Goal: Check status: Check status

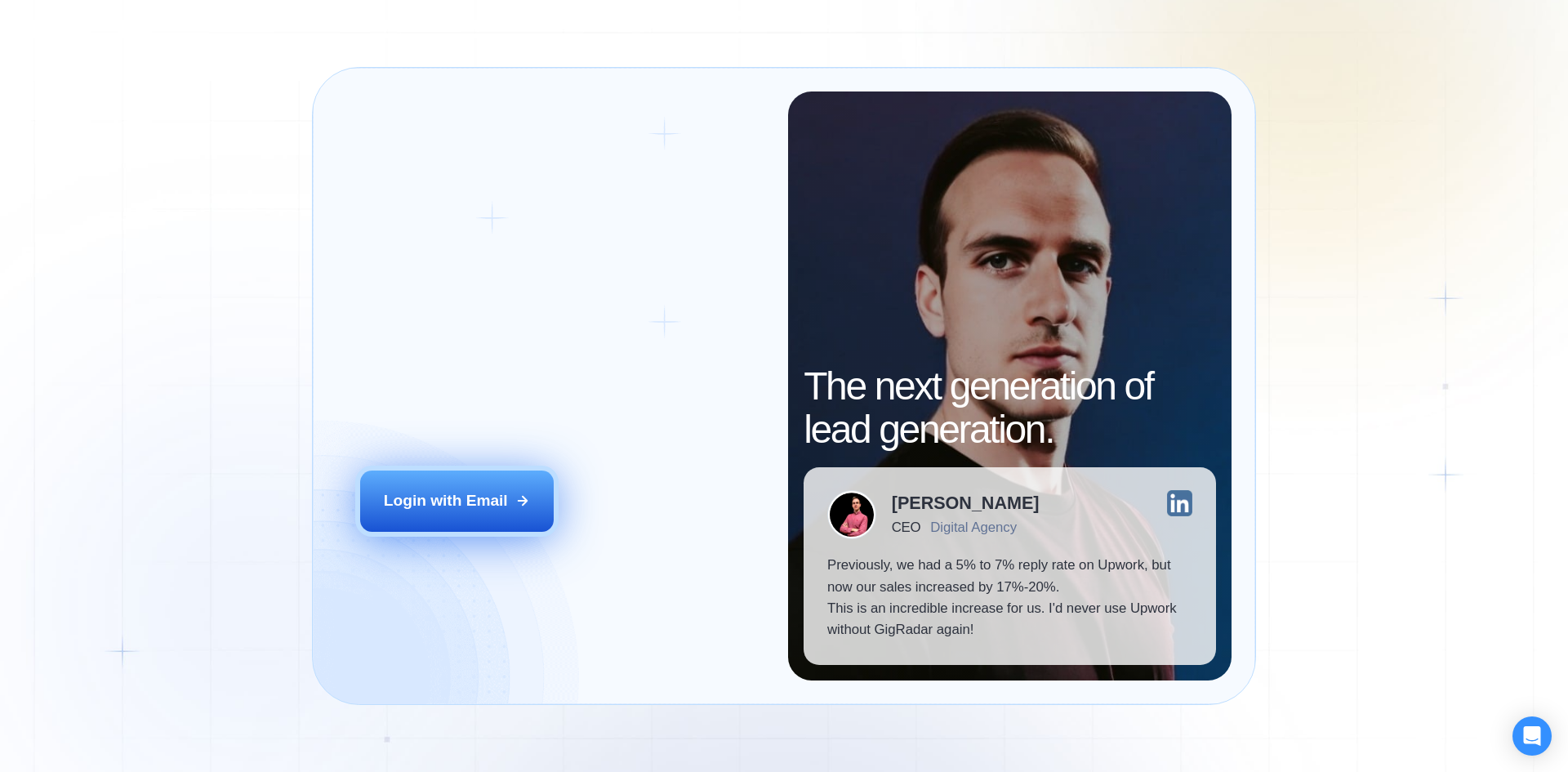
click at [477, 495] on div "Login with Email" at bounding box center [445, 500] width 124 height 21
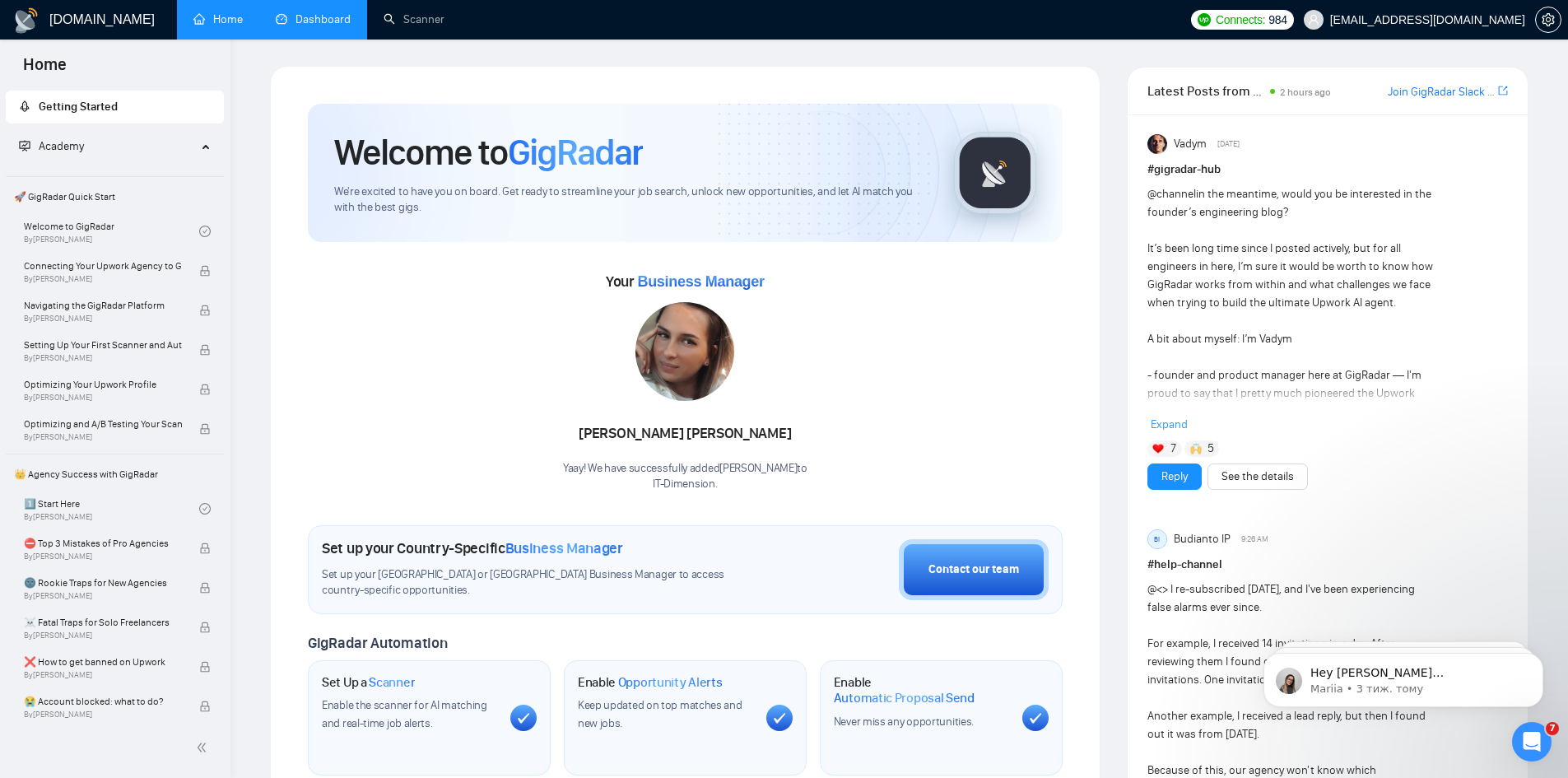
click at [318, 22] on link "Dashboard" at bounding box center [313, 20] width 75 height 14
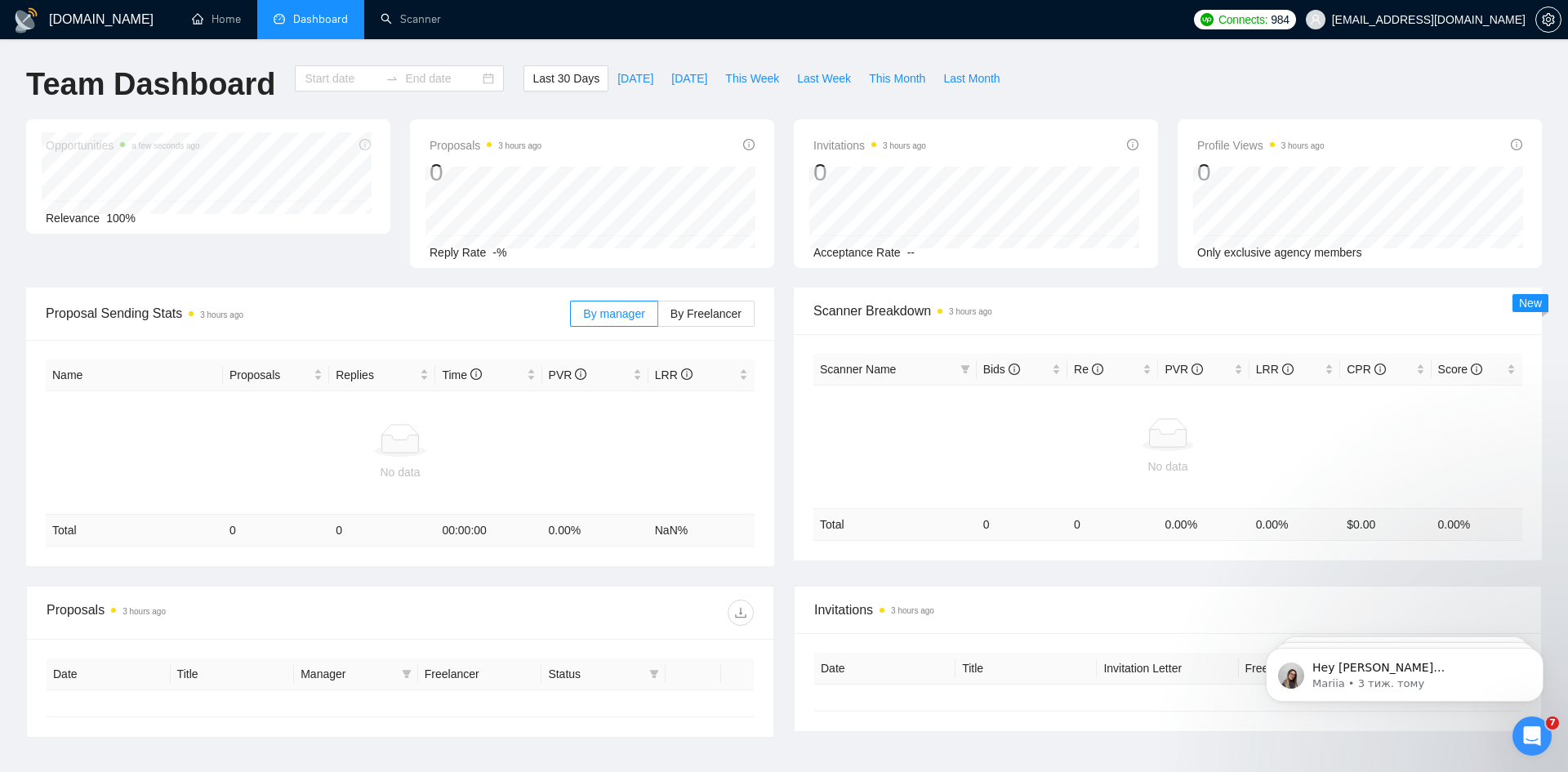
type input "2025-09-13"
type input "2025-10-13"
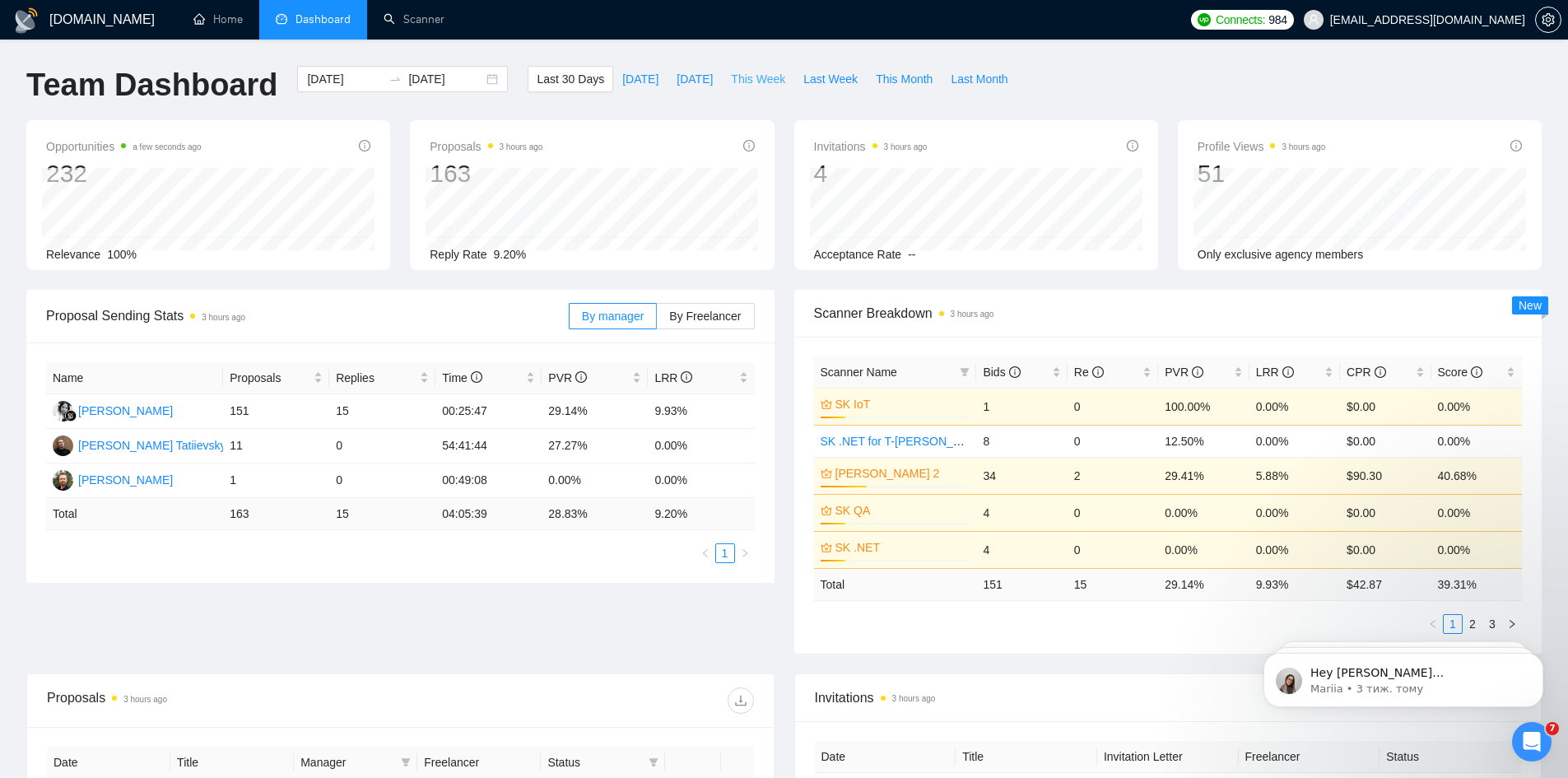
click at [755, 75] on span "This Week" at bounding box center [757, 79] width 54 height 18
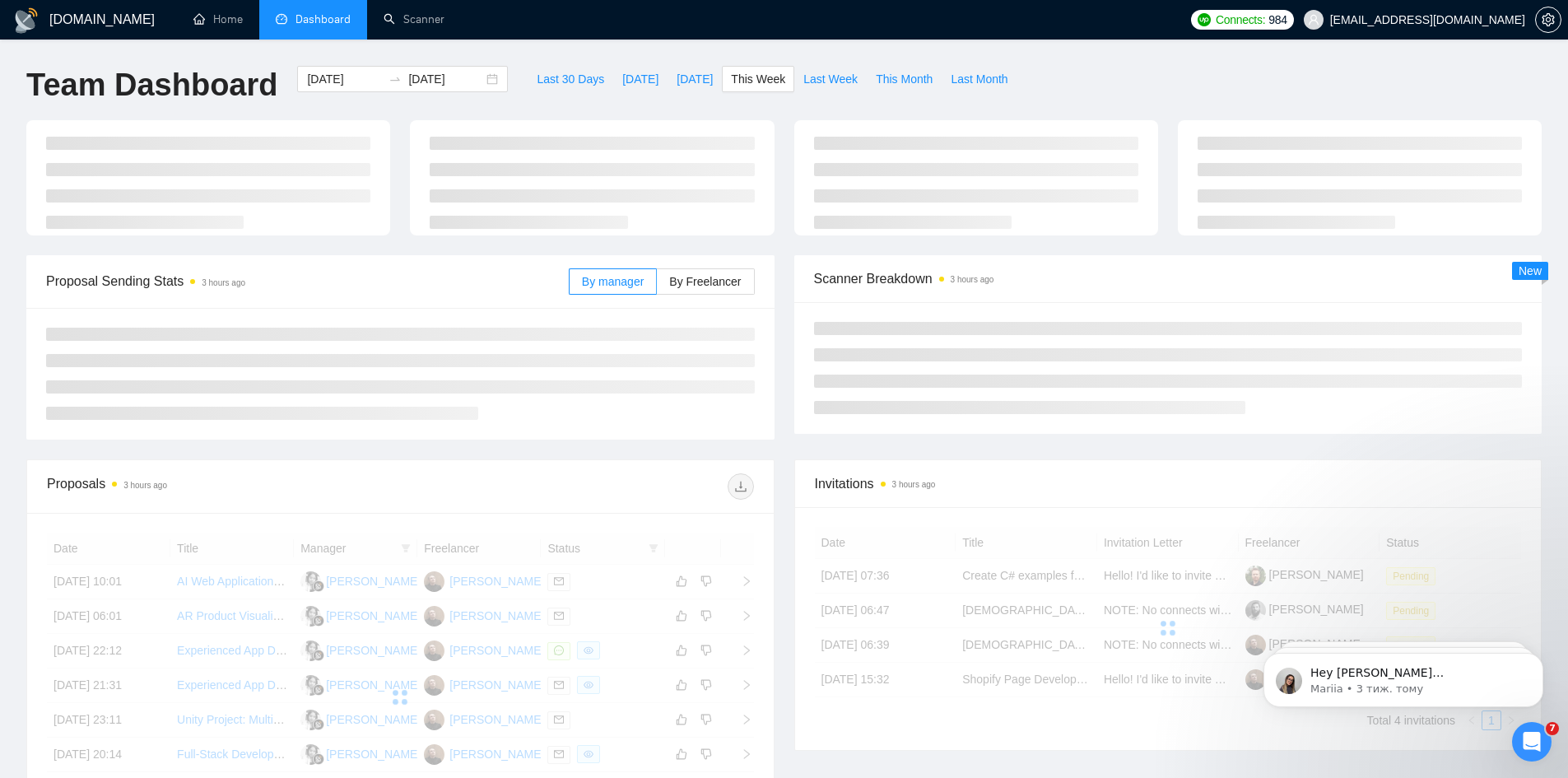
type input "2025-10-13"
type input "2025-10-19"
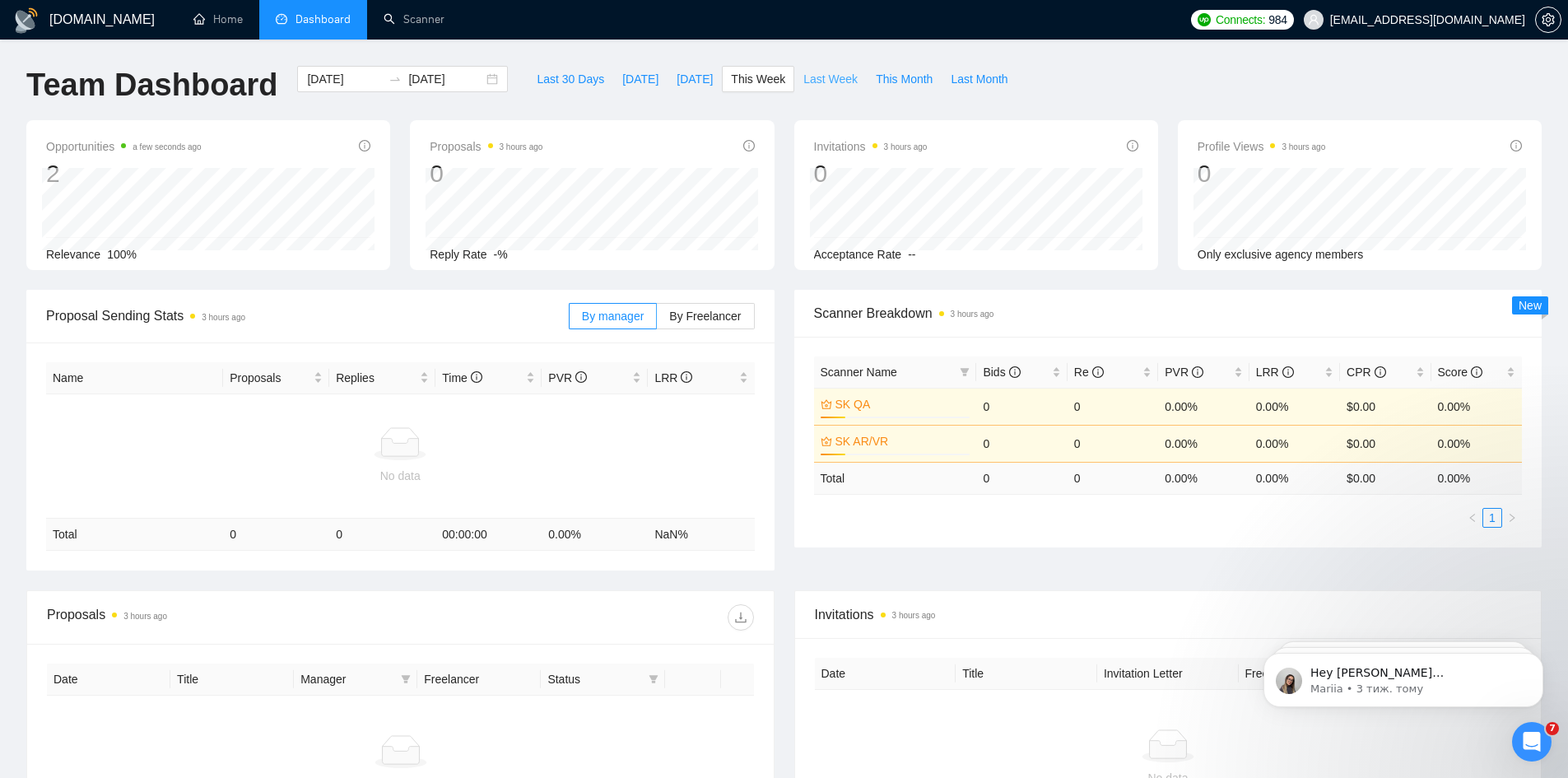
click at [809, 84] on span "Last Week" at bounding box center [830, 79] width 54 height 18
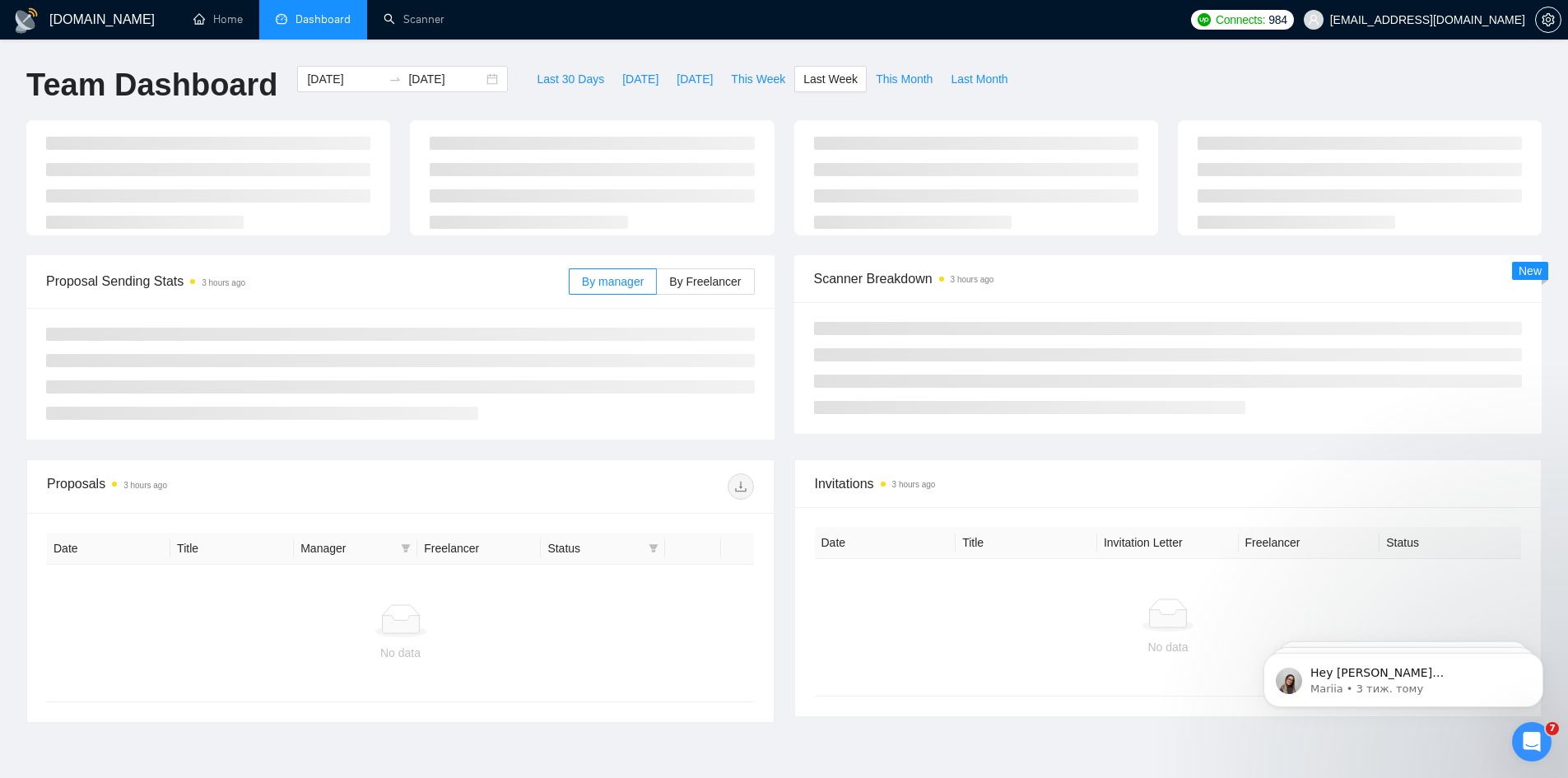
type input "2025-10-06"
type input "2025-10-12"
